Goal: Check status: Check status

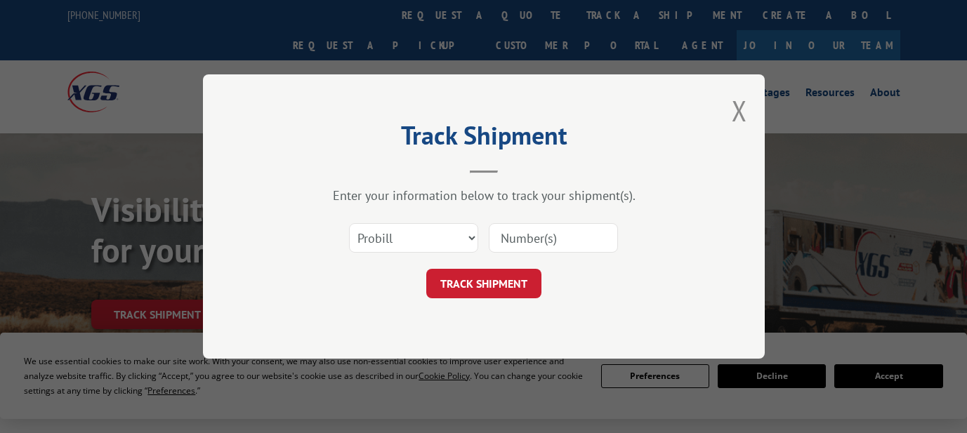
click at [527, 242] on input at bounding box center [553, 237] width 129 height 29
paste input "362508"
type input "362508"
click at [485, 282] on button "TRACK SHIPMENT" at bounding box center [483, 283] width 115 height 29
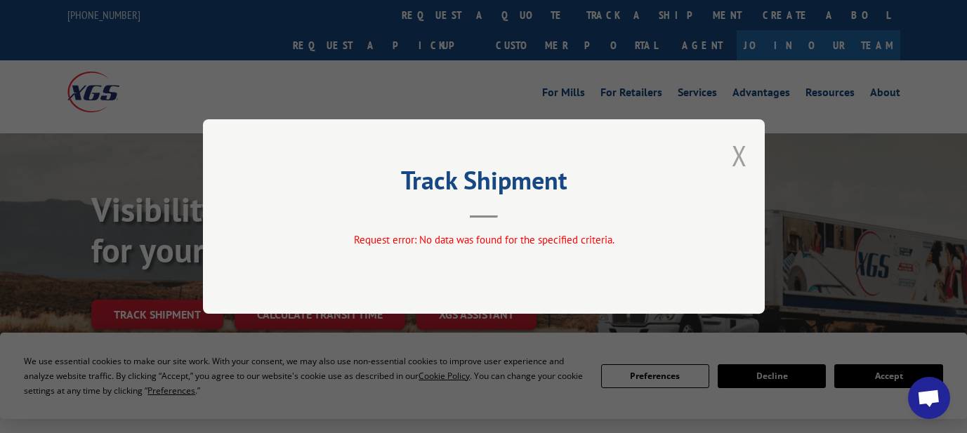
click at [739, 155] on button "Close modal" at bounding box center [739, 155] width 15 height 37
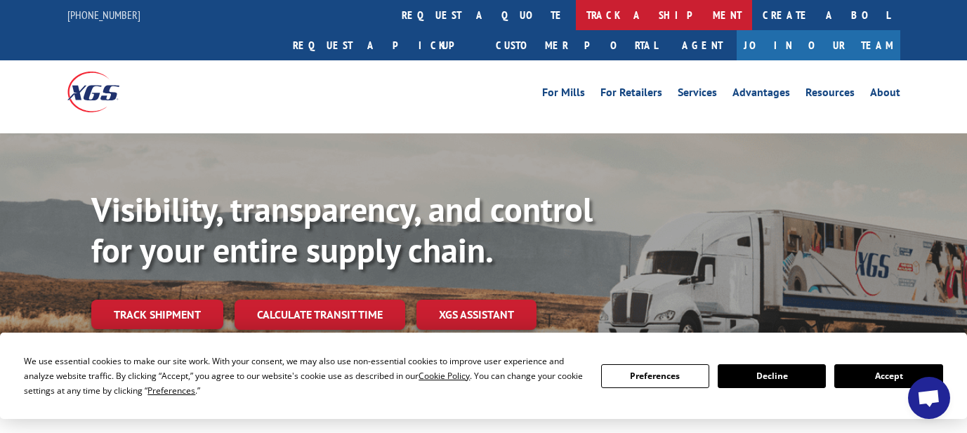
click at [576, 12] on link "track a shipment" at bounding box center [664, 15] width 176 height 30
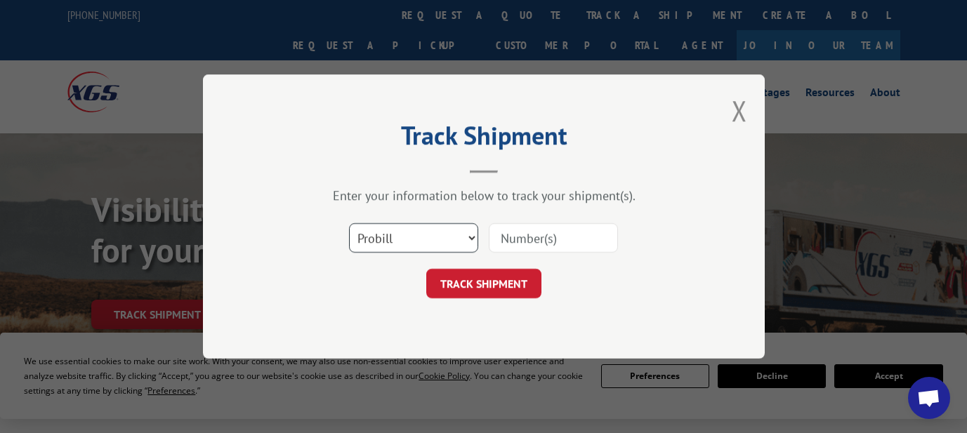
click at [386, 229] on select "Select category... Probill BOL PO" at bounding box center [413, 237] width 129 height 29
select select "bol"
click at [510, 238] on input at bounding box center [553, 237] width 129 height 29
paste input "362508"
type input "362508"
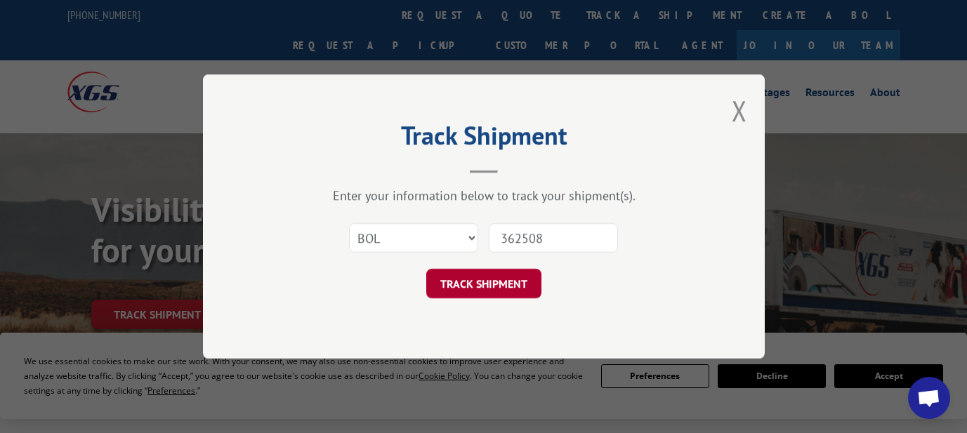
click at [478, 294] on button "TRACK SHIPMENT" at bounding box center [483, 283] width 115 height 29
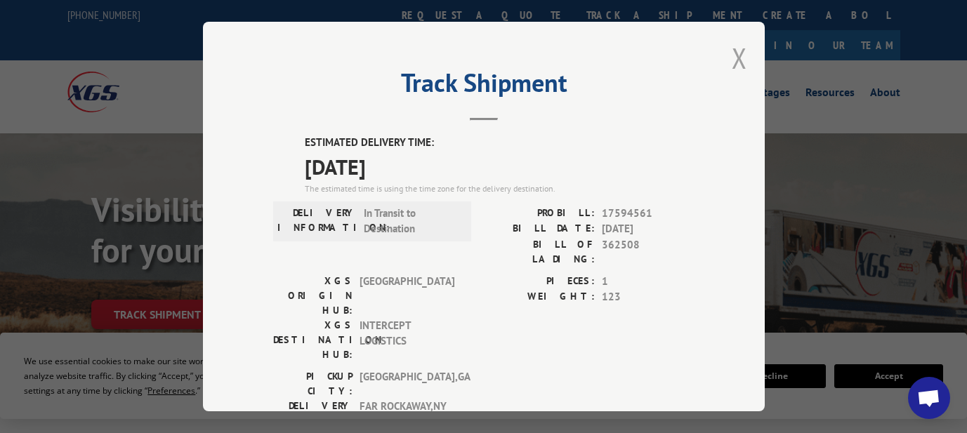
click at [735, 53] on button "Close modal" at bounding box center [739, 57] width 15 height 37
